Goal: Task Accomplishment & Management: Complete application form

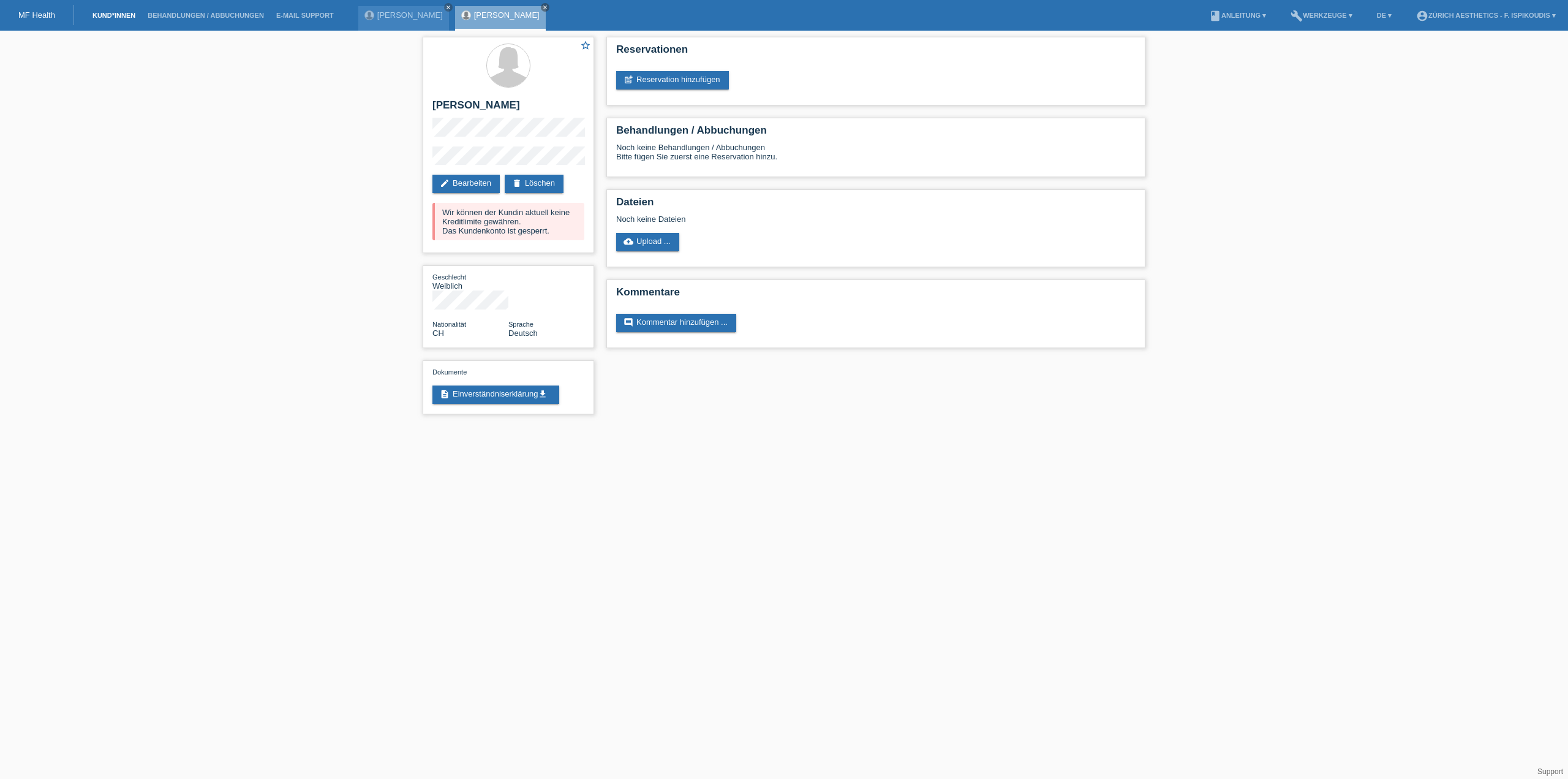
click at [121, 19] on link "Kund*innen" at bounding box center [114, 15] width 55 height 8
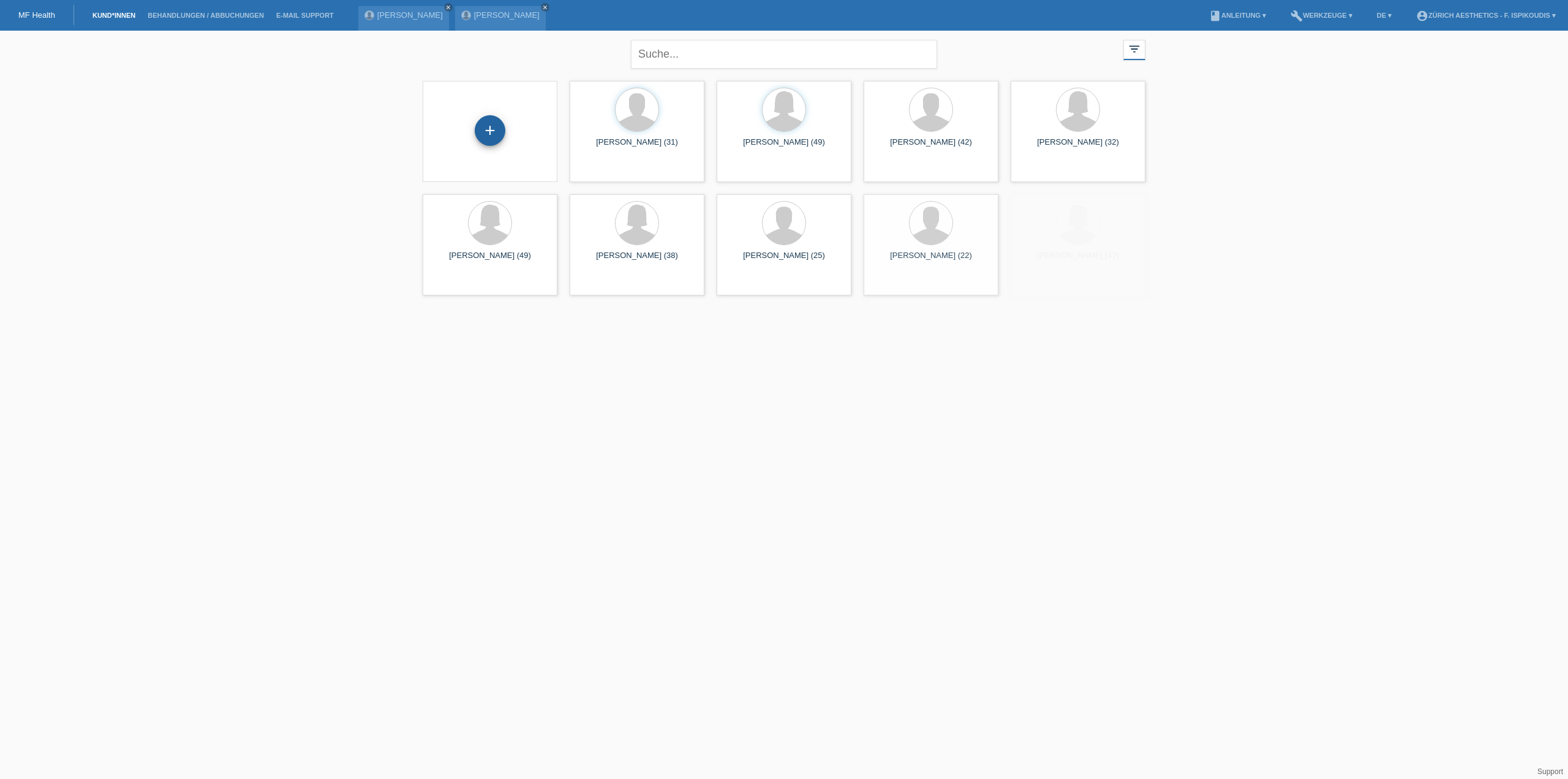
click at [492, 132] on div "+" at bounding box center [490, 131] width 31 height 31
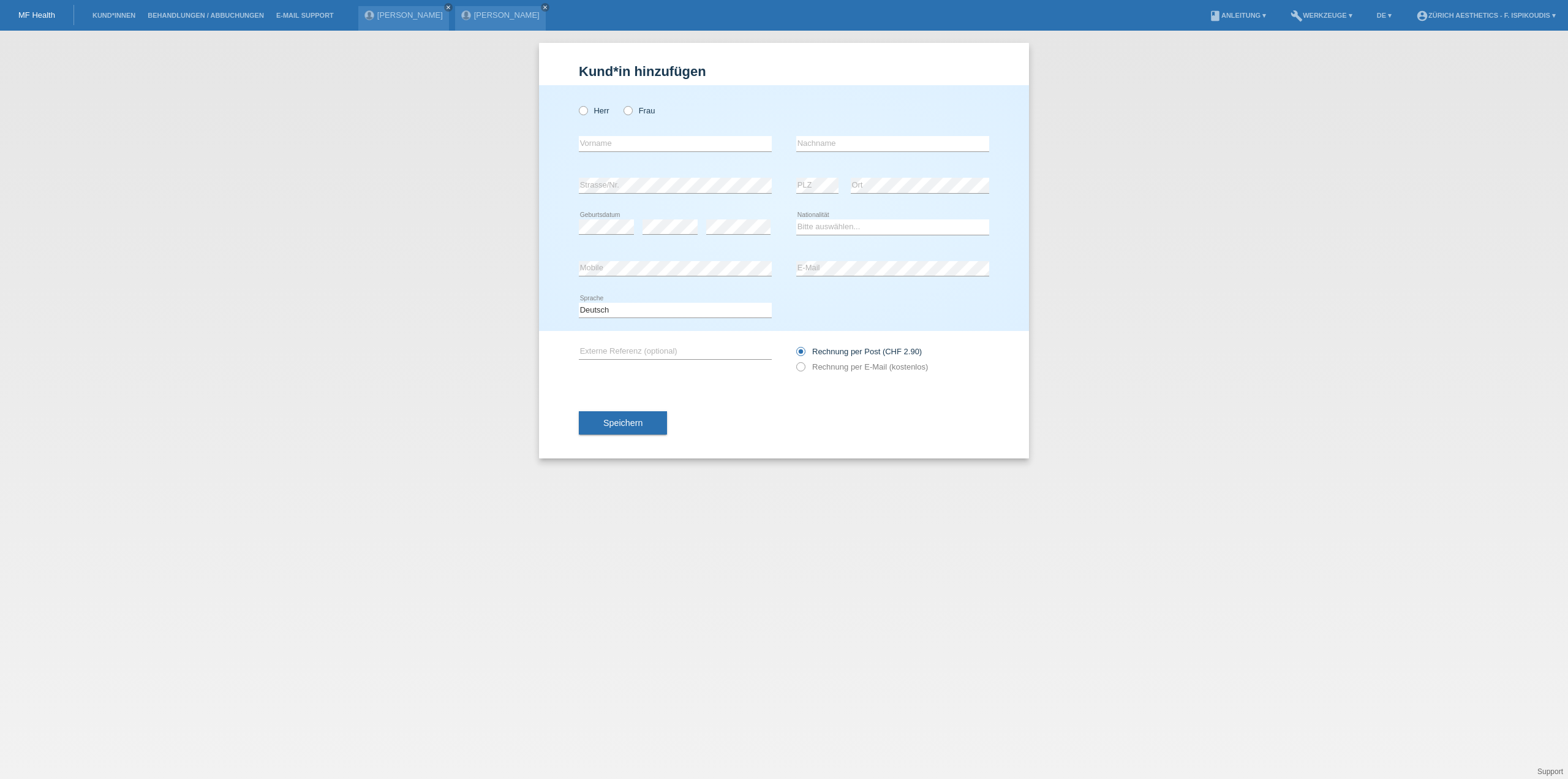
click at [599, 105] on div "Herr Frau" at bounding box center [675, 110] width 193 height 25
click at [600, 115] on label "Herr" at bounding box center [594, 111] width 31 height 9
click at [587, 114] on input "Herr" at bounding box center [582, 110] width 8 height 8
radio input "true"
click at [624, 144] on input "text" at bounding box center [675, 144] width 193 height 15
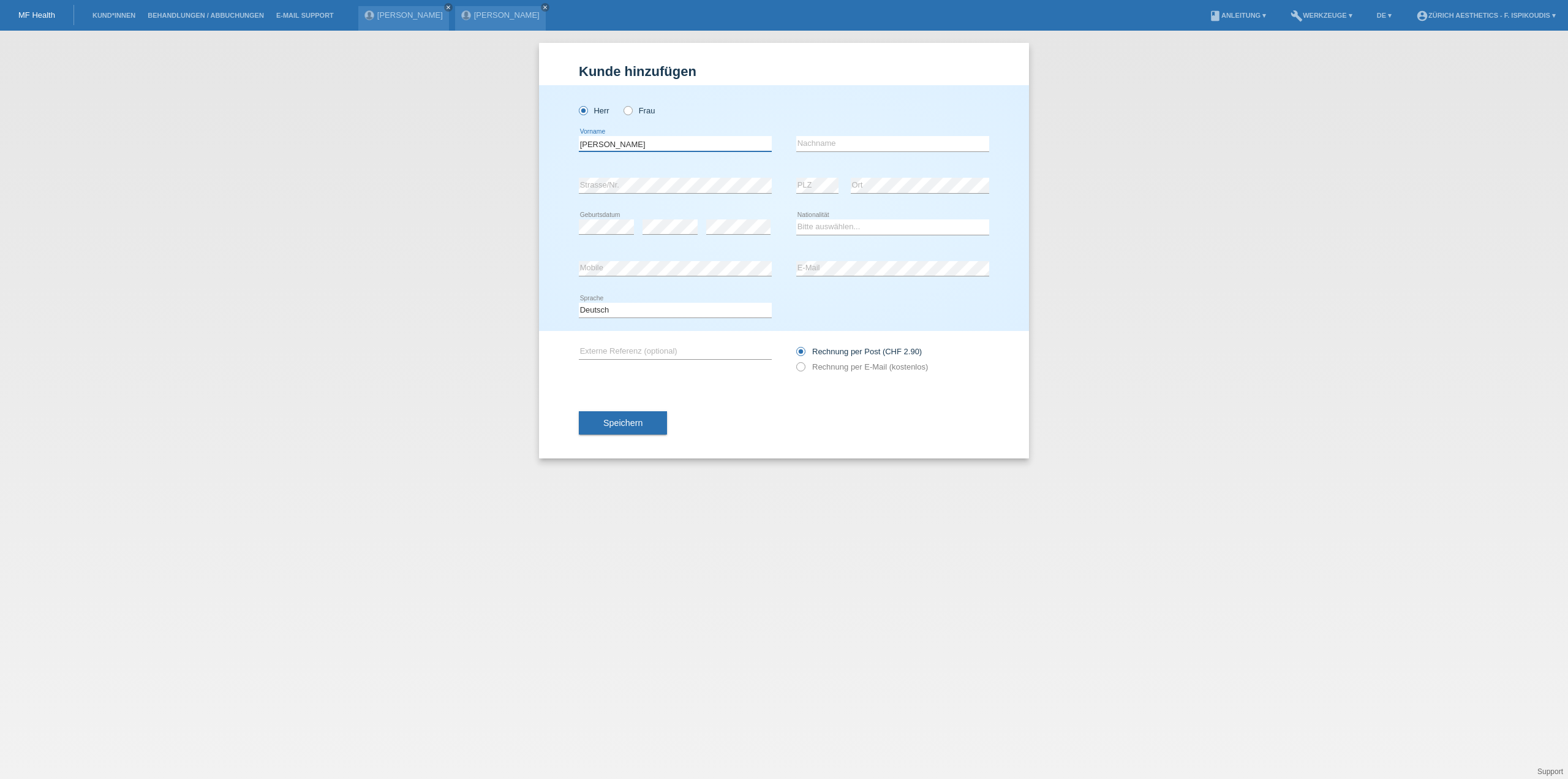
type input "[PERSON_NAME]"
click at [622, 234] on div "error Geburtsdatum" at bounding box center [606, 227] width 55 height 15
click at [806, 225] on select "Bitte auswählen... Schweiz Deutschland Liechtenstein Österreich ------------ Af…" at bounding box center [892, 226] width 193 height 15
select select "CH"
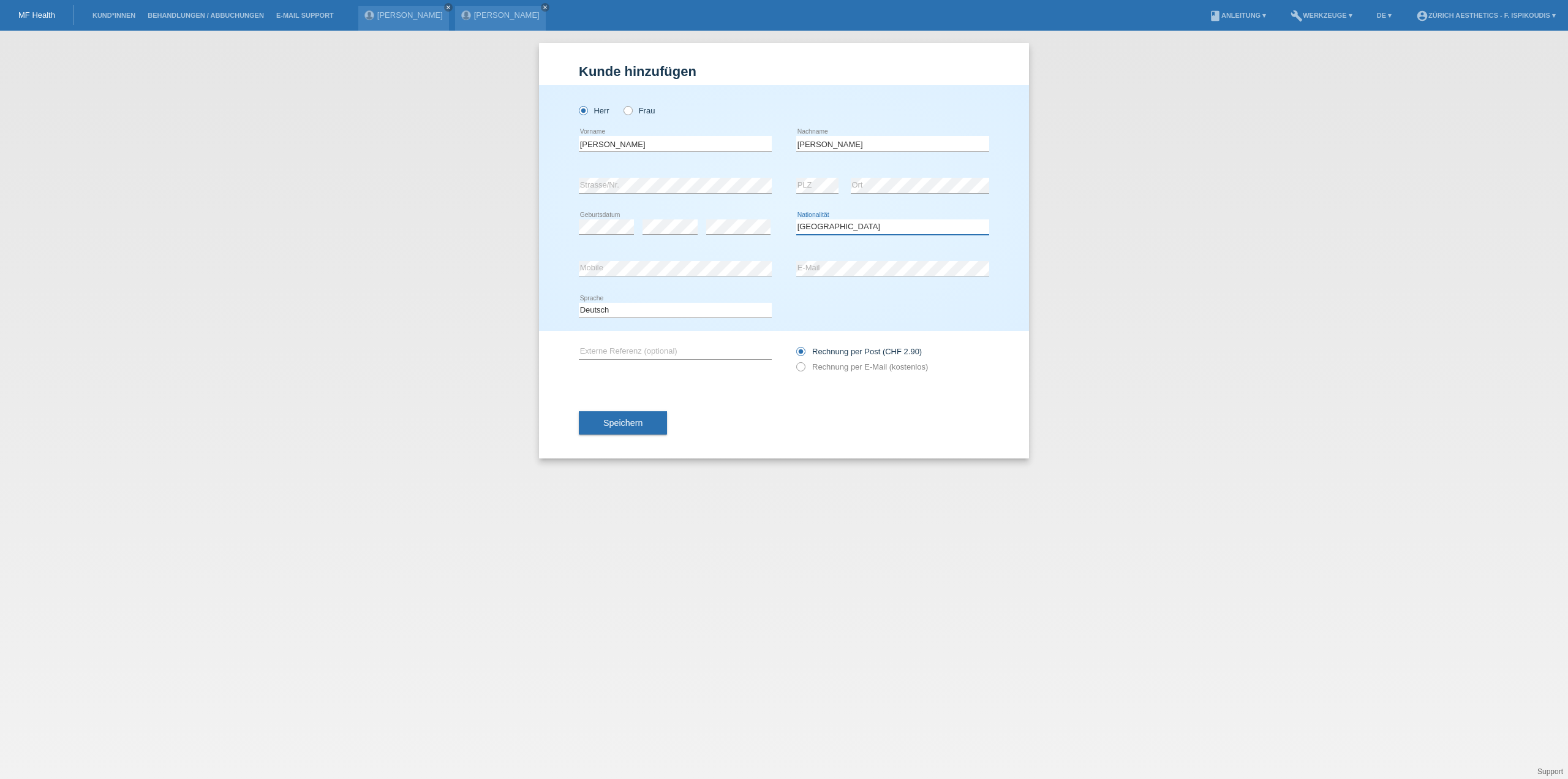
click at [796, 219] on select "Bitte auswählen... Schweiz Deutschland Liechtenstein Österreich ------------ Af…" at bounding box center [892, 226] width 193 height 15
drag, startPoint x: 831, startPoint y: 286, endPoint x: 832, endPoint y: 278, distance: 8.1
click at [831, 286] on div "error E-Mail" at bounding box center [892, 269] width 193 height 42
click at [595, 256] on div "error Mobile" at bounding box center [675, 269] width 193 height 42
click at [847, 370] on label "Rechnung per E-Mail (kostenlos)" at bounding box center [862, 367] width 132 height 9
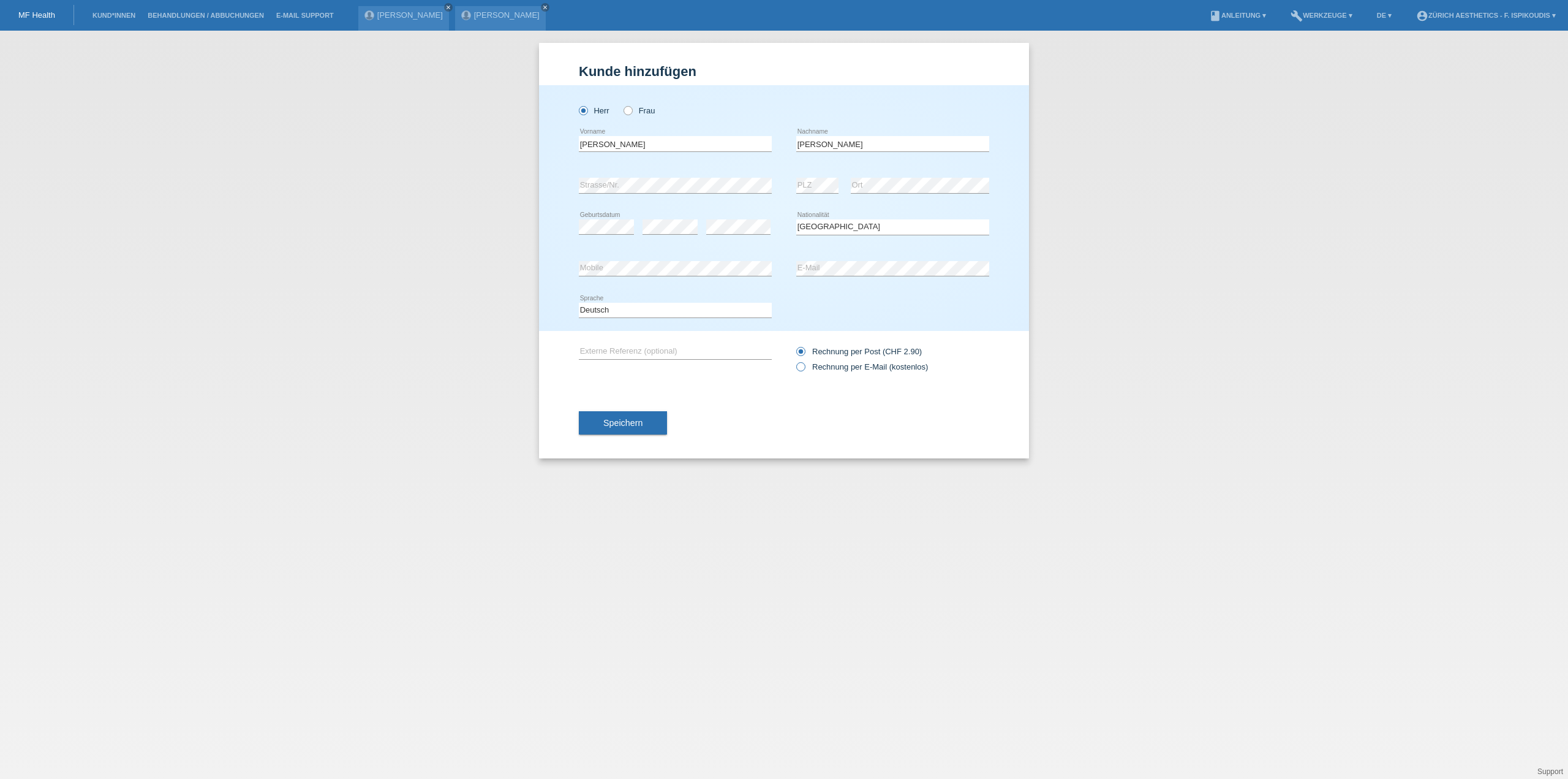
click at [805, 370] on input "Rechnung per E-Mail (kostenlos)" at bounding box center [800, 370] width 8 height 15
radio input "true"
click at [628, 423] on span "Speichern" at bounding box center [622, 422] width 39 height 10
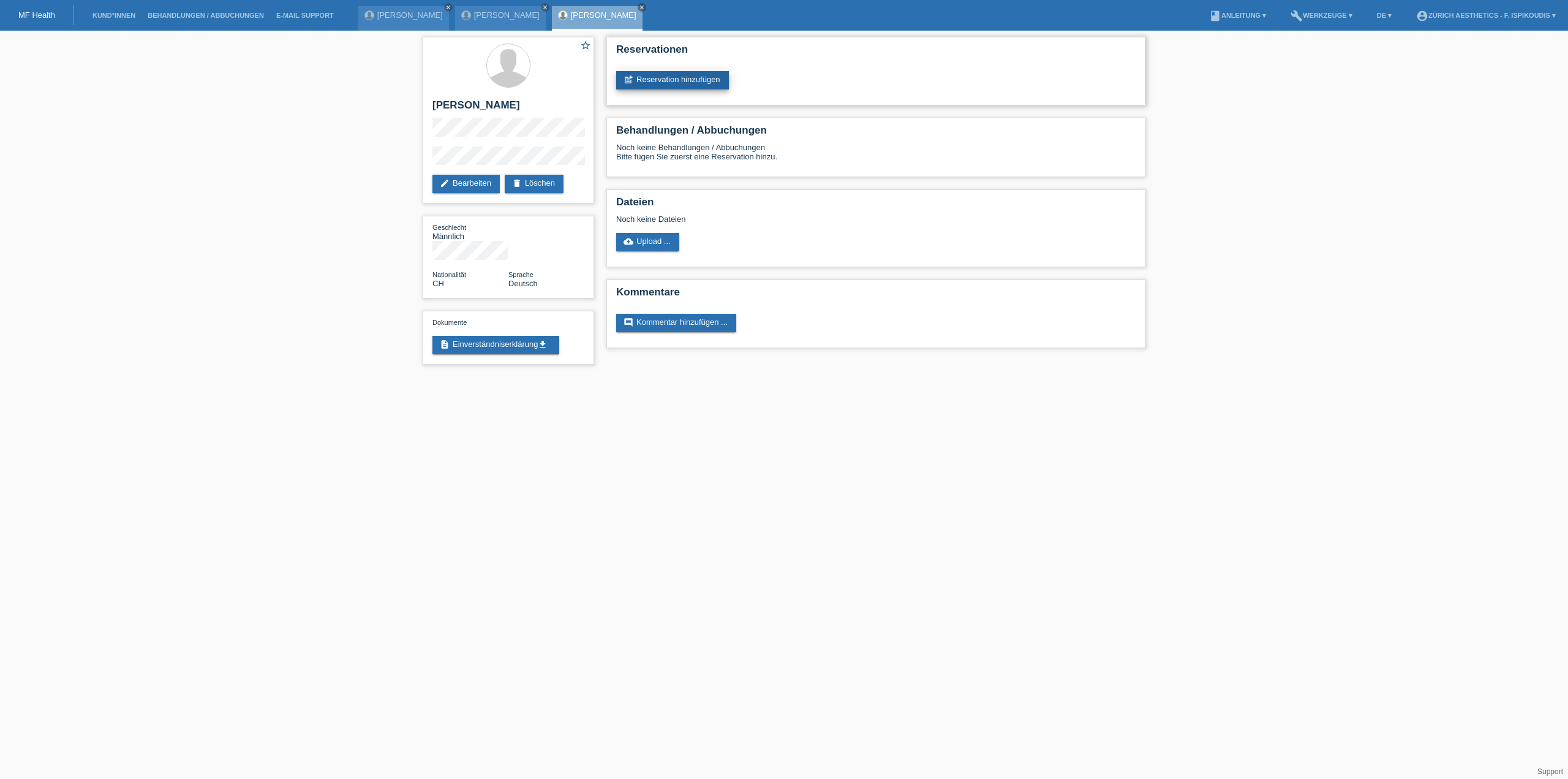
click at [638, 76] on link "post_add Reservation hinzufügen" at bounding box center [673, 80] width 113 height 18
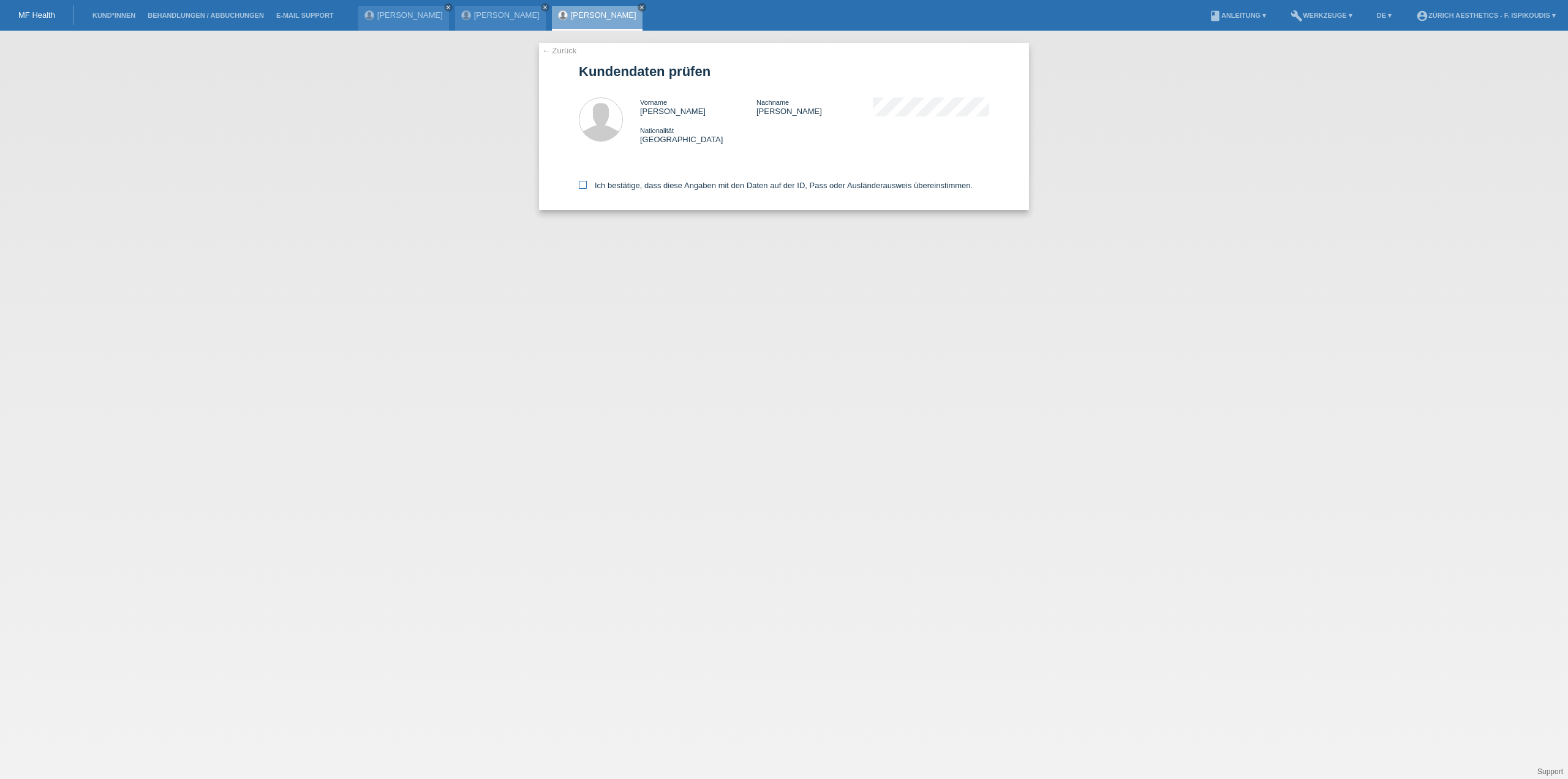
click at [621, 182] on label "Ich bestätige, dass diese Angaben mit den Daten auf der ID, Pass oder Ausländer…" at bounding box center [776, 186] width 394 height 9
click at [617, 185] on label "Ich bestätige, dass diese Angaben mit den Daten auf der ID, Pass oder Ausländer…" at bounding box center [776, 186] width 394 height 9
click at [587, 185] on input "Ich bestätige, dass diese Angaben mit den Daten auf der ID, Pass oder Ausländer…" at bounding box center [582, 185] width 8 height 8
checkbox input "true"
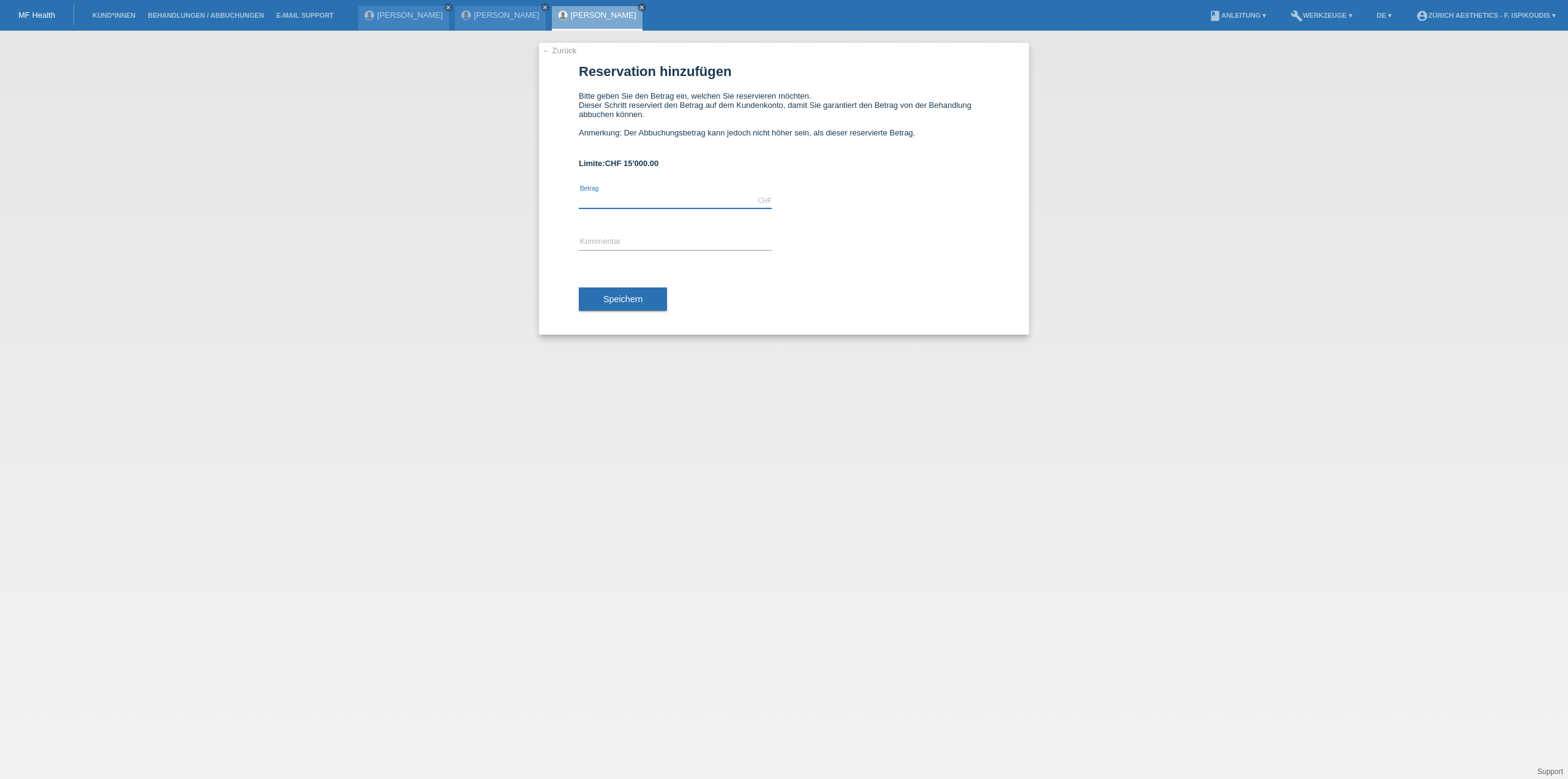
click at [628, 205] on input "text" at bounding box center [675, 201] width 193 height 15
type input "6900.00"
click at [610, 247] on input "text" at bounding box center [675, 242] width 193 height 15
type input "Behandlung Klinik Aesthetics [GEOGRAPHIC_DATA]"
drag, startPoint x: 639, startPoint y: 305, endPoint x: 593, endPoint y: 259, distance: 65.1
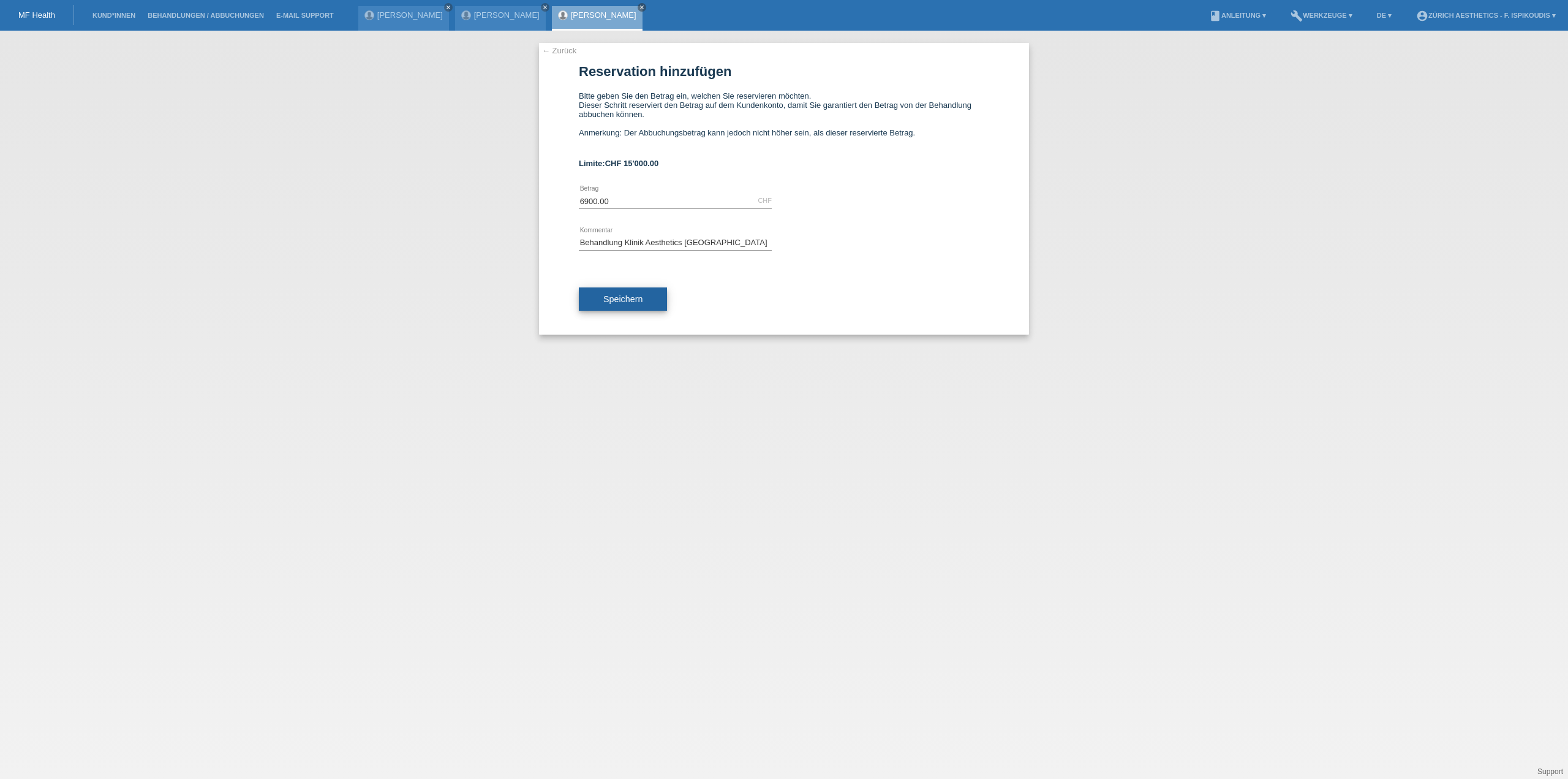
click at [638, 305] on button "Speichern" at bounding box center [623, 299] width 89 height 23
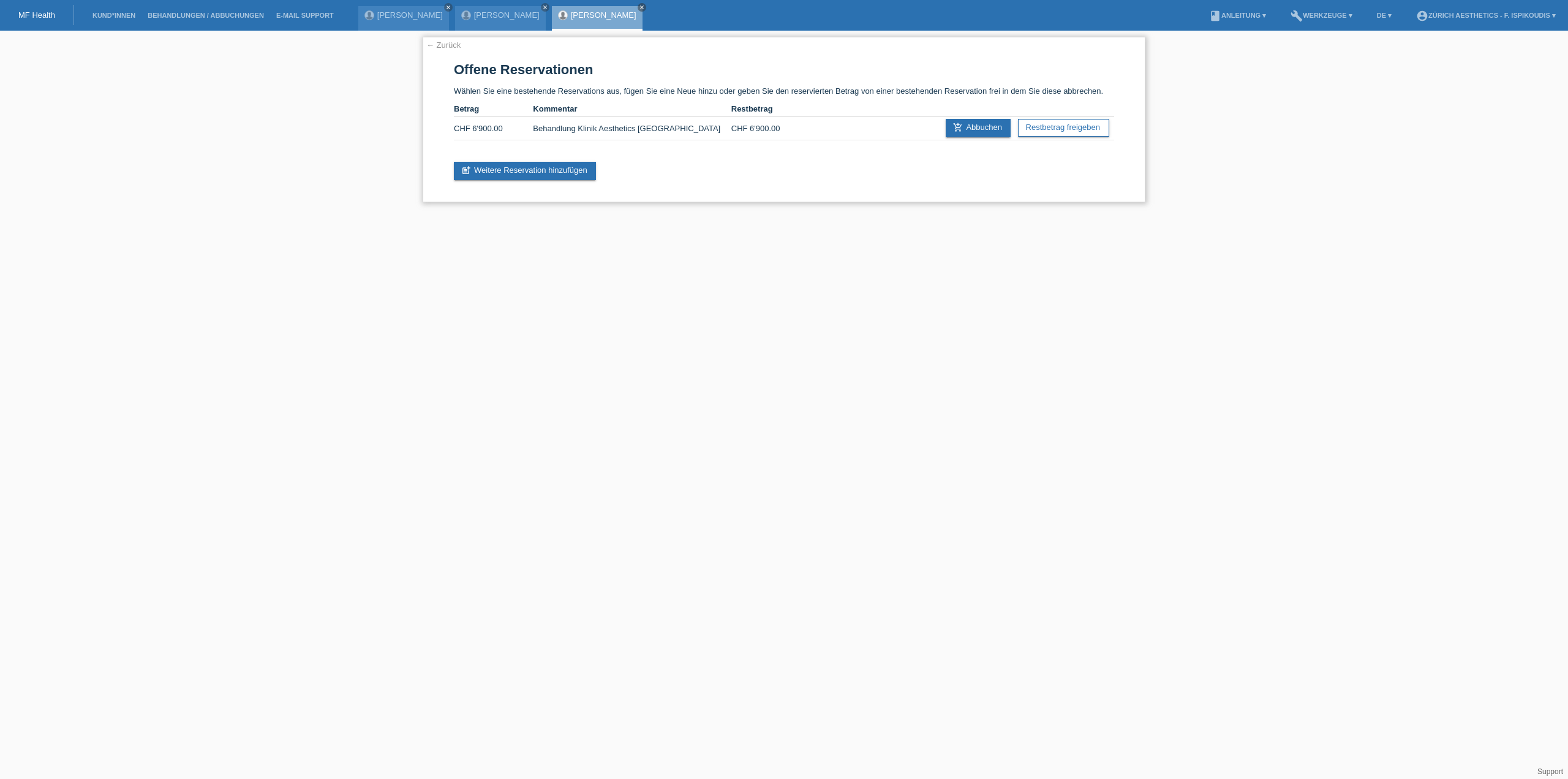
click at [442, 41] on link "← Zurück" at bounding box center [443, 45] width 34 height 9
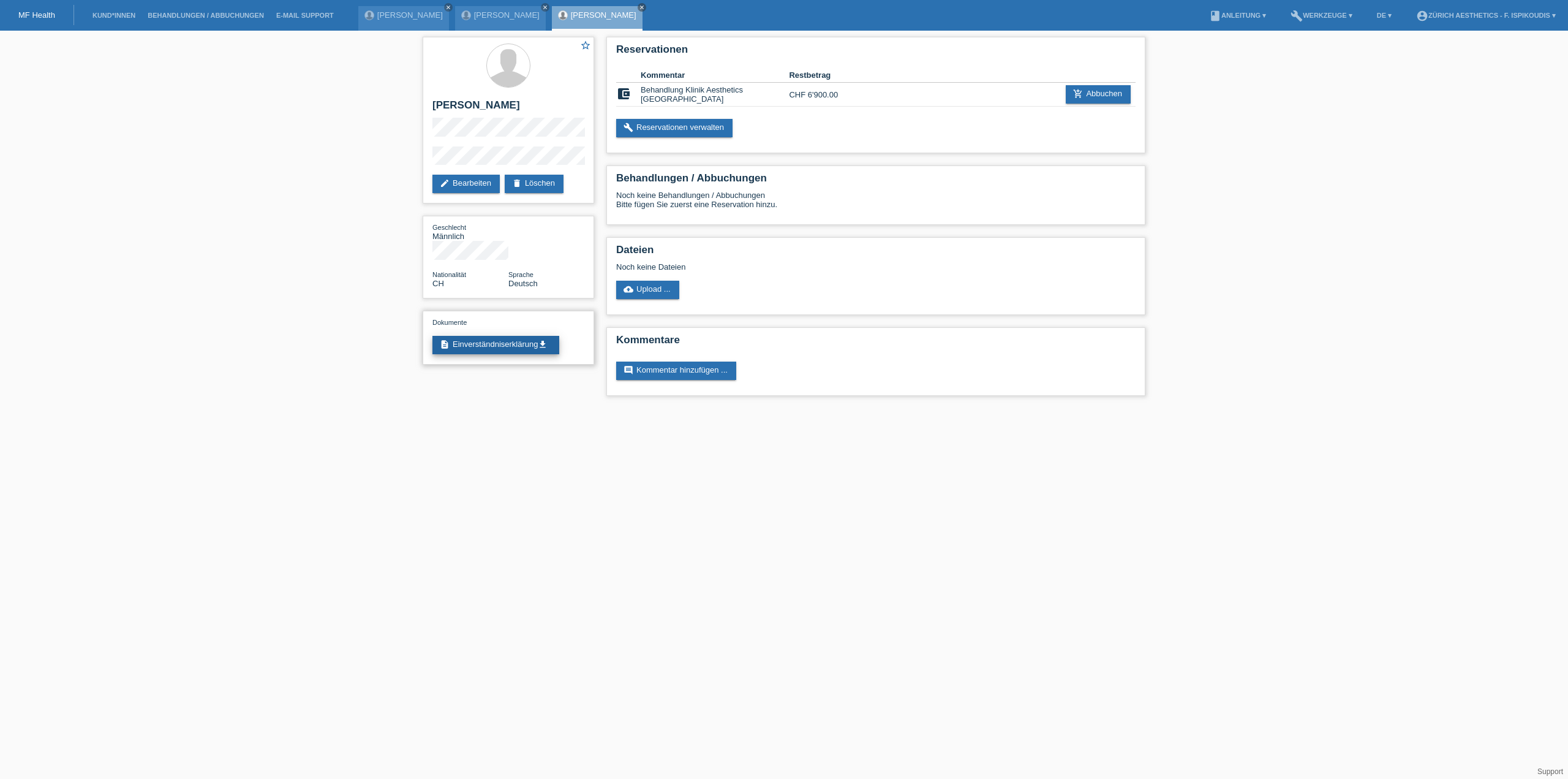
click at [500, 336] on link "description Einverständniserklärung get_app" at bounding box center [496, 345] width 127 height 18
